Goal: Task Accomplishment & Management: Complete application form

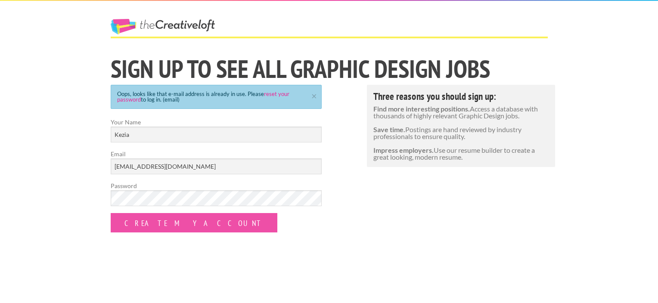
click at [272, 93] on link "reset your password" at bounding box center [203, 96] width 172 height 12
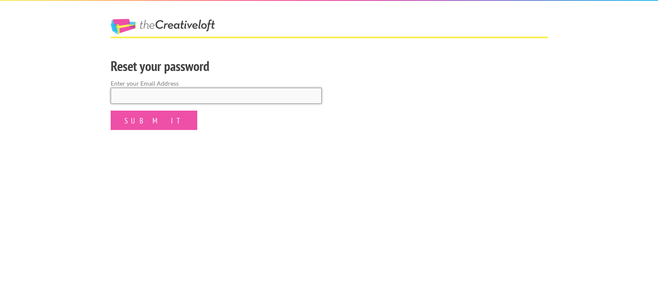
click at [251, 101] on input "email" at bounding box center [216, 96] width 211 height 16
type input "[EMAIL_ADDRESS][DOMAIN_NAME]"
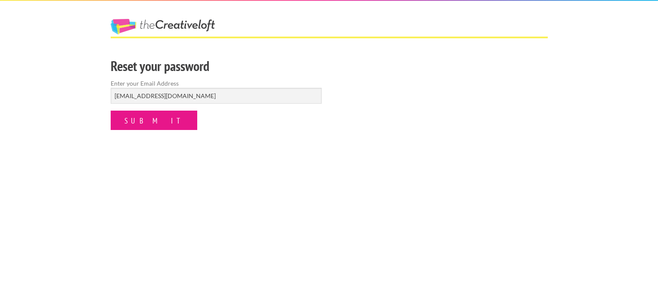
click at [150, 124] on input "Submit" at bounding box center [154, 120] width 87 height 19
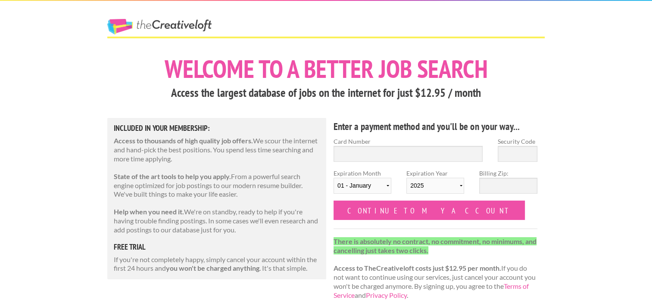
click at [190, 25] on link "The Creative Loft" at bounding box center [159, 27] width 104 height 16
click at [154, 27] on link "The Creative Loft" at bounding box center [159, 27] width 104 height 16
click at [114, 24] on link "The Creative Loft" at bounding box center [159, 27] width 104 height 16
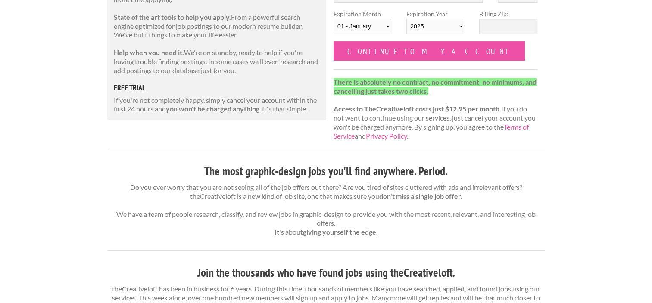
scroll to position [172, 0]
